Goal: Information Seeking & Learning: Check status

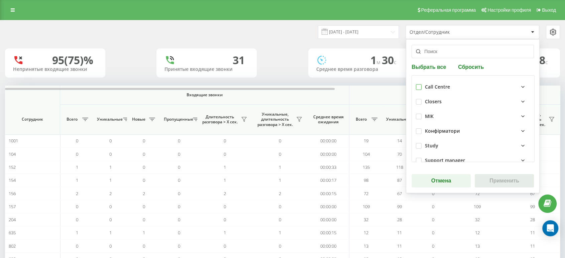
click at [417, 84] on label at bounding box center [419, 84] width 6 height 0
checkbox input "true"
drag, startPoint x: 493, startPoint y: 182, endPoint x: 466, endPoint y: 154, distance: 39.2
click at [494, 183] on button "Применить" at bounding box center [503, 180] width 59 height 13
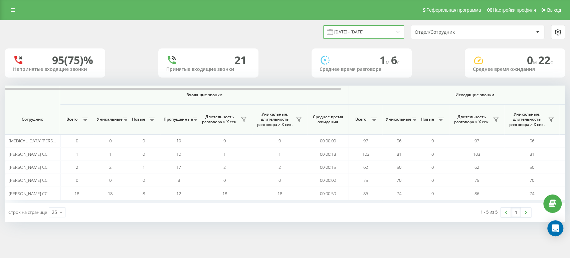
click at [355, 30] on input "[DATE] - [DATE]" at bounding box center [363, 31] width 81 height 13
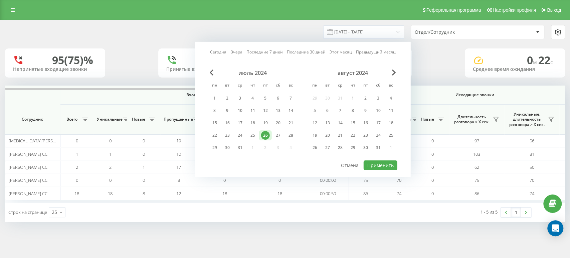
click at [222, 50] on link "Сегодня" at bounding box center [218, 52] width 16 height 6
click at [379, 160] on button "Применить" at bounding box center [381, 165] width 34 height 10
type input "[DATE] - [DATE]"
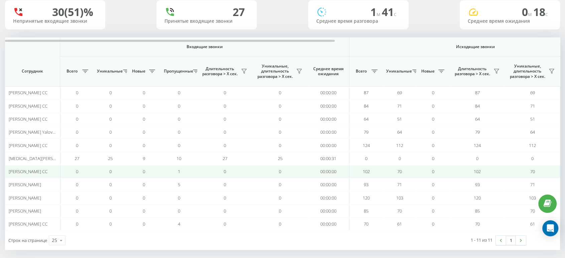
scroll to position [52, 0]
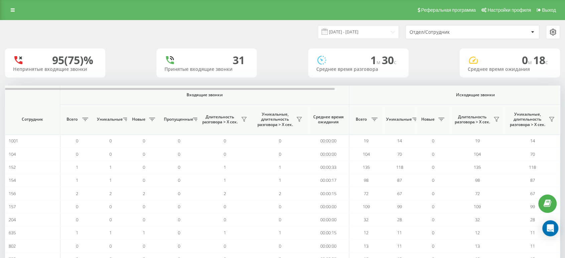
drag, startPoint x: 509, startPoint y: 34, endPoint x: 501, endPoint y: 34, distance: 8.0
click at [509, 34] on div "Отдел/Сотрудник" at bounding box center [468, 32] width 119 height 6
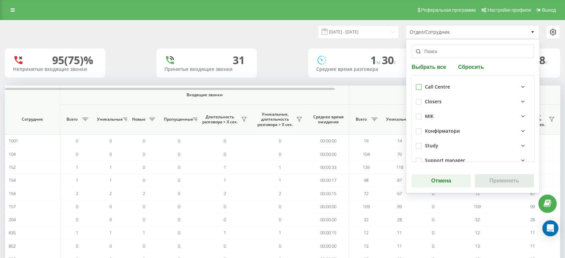
click at [418, 84] on label at bounding box center [419, 84] width 6 height 0
checkbox input "true"
click at [496, 183] on button "Применить" at bounding box center [503, 180] width 59 height 13
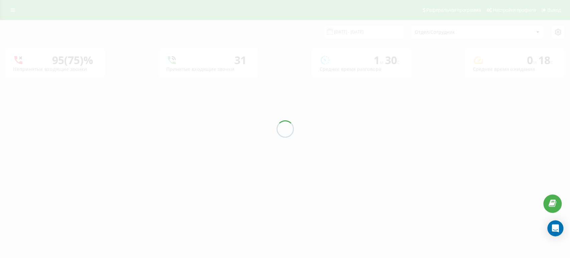
click at [361, 31] on div "[DATE] - [DATE] Отдел/Сотрудник 95 (75)% Непринятые входящие звонки 31 Принятые…" at bounding box center [285, 48] width 560 height 57
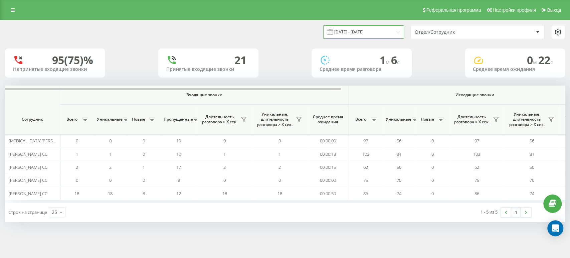
click at [362, 33] on input "[DATE] - [DATE]" at bounding box center [363, 31] width 81 height 13
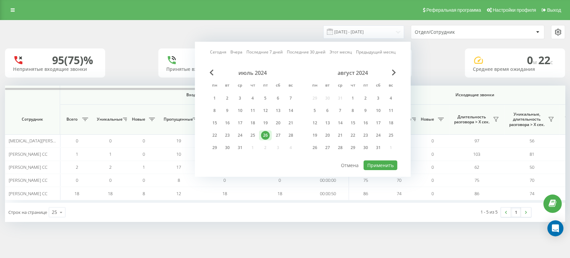
click at [226, 49] on link "Сегодня" at bounding box center [218, 52] width 16 height 6
click at [226, 51] on link "Сегодня" at bounding box center [218, 52] width 16 height 6
click at [385, 161] on button "Применить" at bounding box center [381, 165] width 34 height 10
type input "[DATE] - [DATE]"
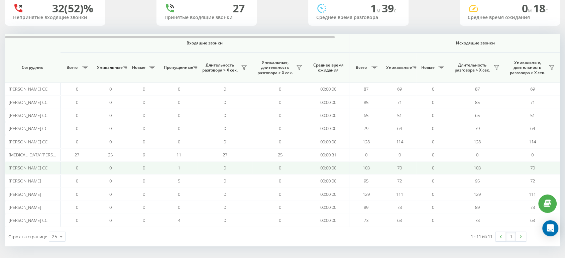
scroll to position [52, 0]
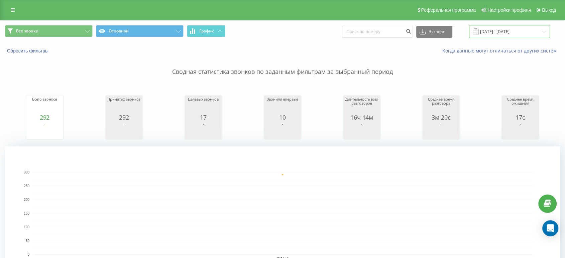
click at [497, 33] on input "[DATE] - [DATE]" at bounding box center [509, 31] width 81 height 13
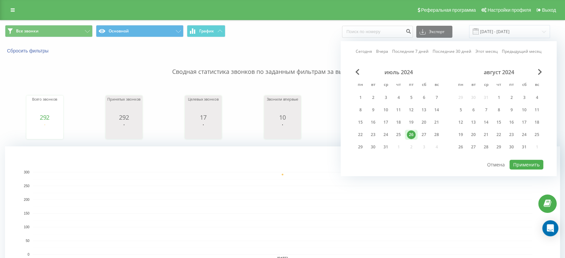
click at [371, 51] on link "Сегодня" at bounding box center [363, 51] width 16 height 6
click at [529, 160] on button "Применить" at bounding box center [526, 165] width 34 height 10
type input "[DATE] - [DATE]"
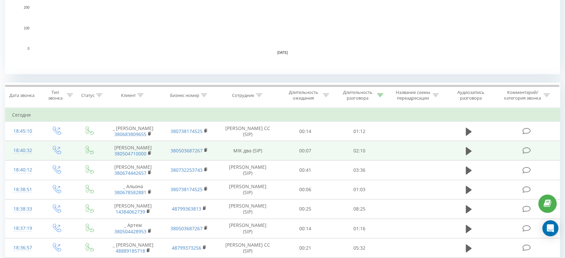
scroll to position [222, 0]
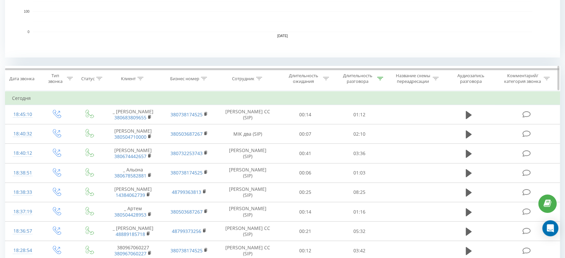
click at [257, 79] on icon at bounding box center [259, 78] width 6 height 3
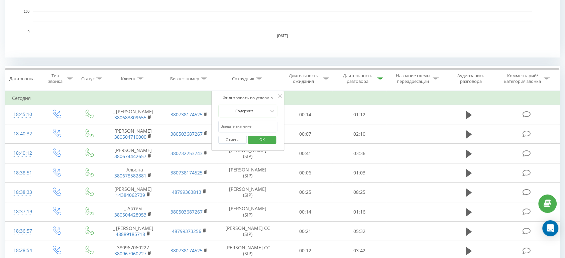
click at [259, 129] on input "text" at bounding box center [247, 127] width 59 height 12
type input "[PERSON_NAME]"
click at [265, 137] on span "OK" at bounding box center [262, 139] width 19 height 10
